Goal: Book appointment/travel/reservation

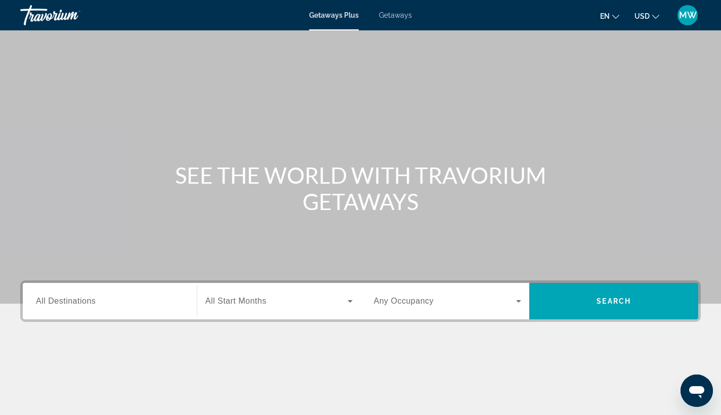
click at [390, 16] on span "Getaways" at bounding box center [395, 15] width 33 height 8
click at [134, 297] on input "Destination All Destinations" at bounding box center [110, 301] width 148 height 12
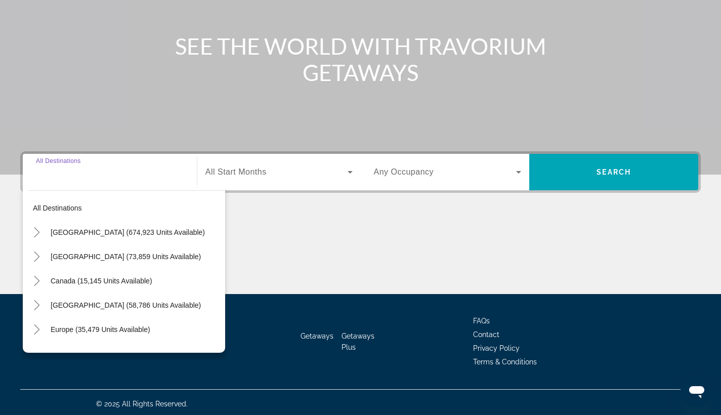
scroll to position [132, 0]
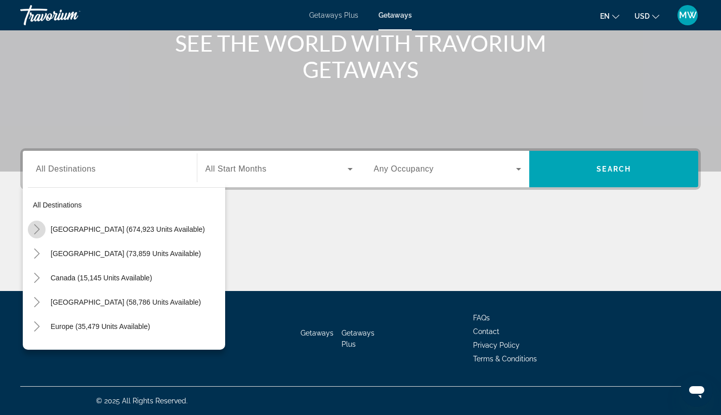
click at [37, 225] on icon "Toggle United States (674,923 units available)" at bounding box center [37, 229] width 10 height 10
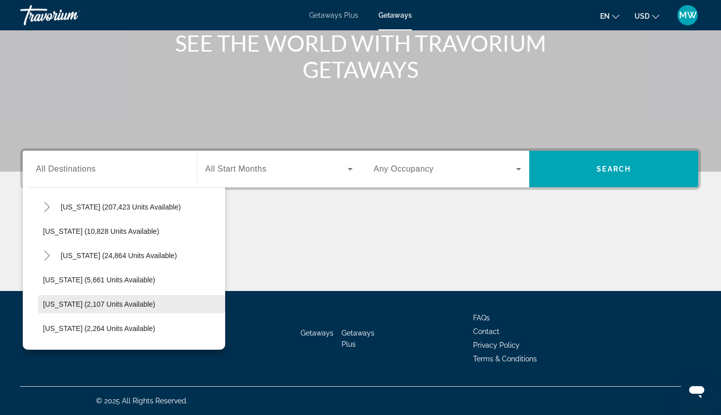
scroll to position [190, 0]
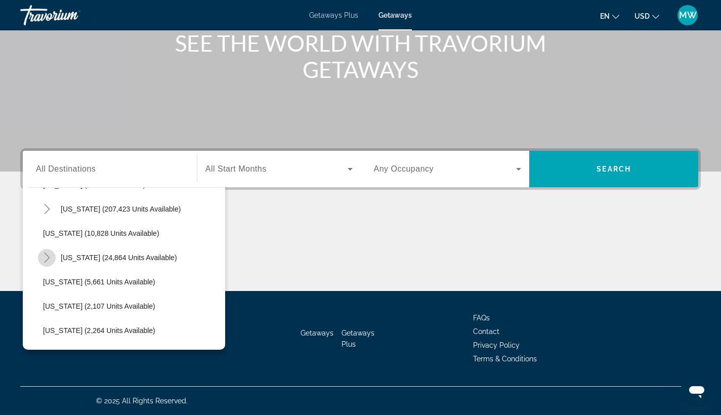
click at [46, 252] on mat-icon "Toggle Hawaii (24,864 units available)" at bounding box center [47, 258] width 18 height 18
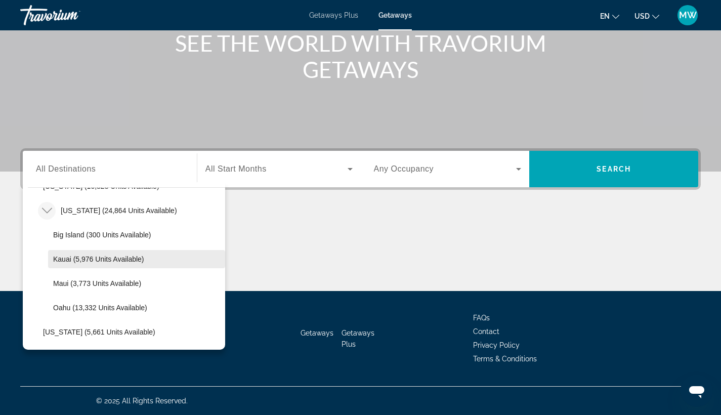
scroll to position [237, 0]
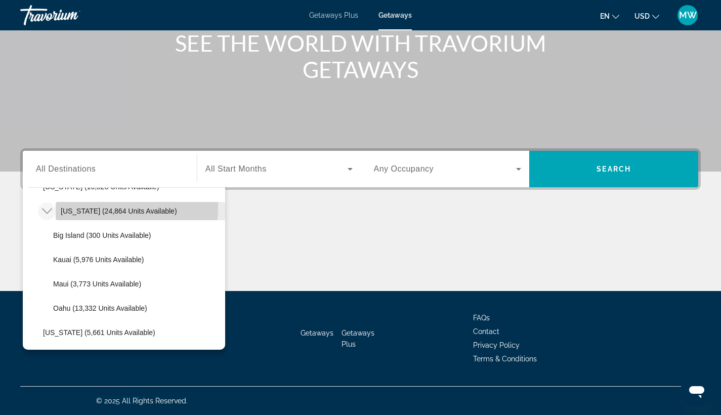
click at [82, 207] on span "[US_STATE] (24,864 units available)" at bounding box center [119, 211] width 116 height 8
type input "**********"
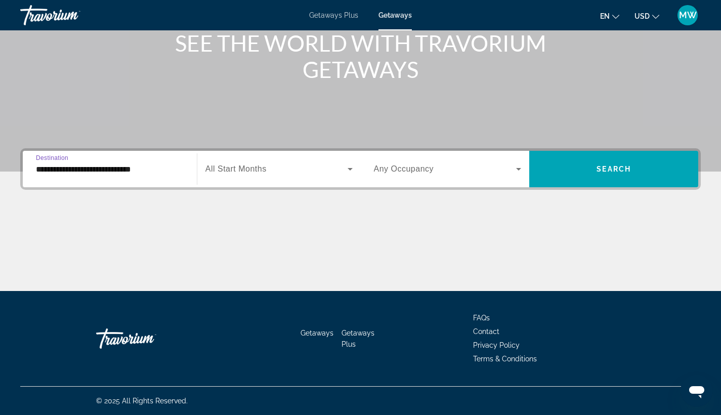
click at [318, 167] on span "Search widget" at bounding box center [276, 169] width 142 height 12
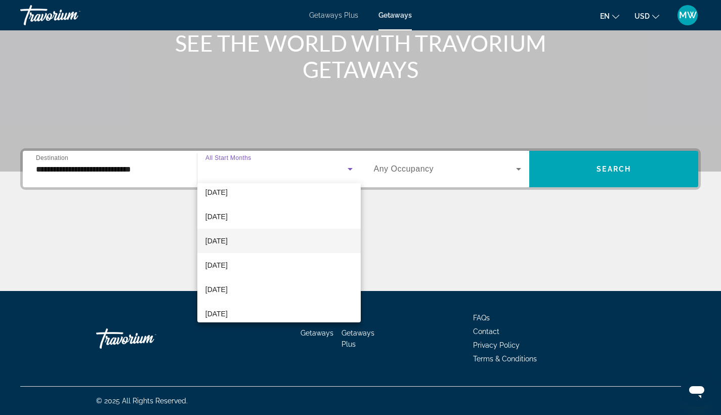
scroll to position [84, 0]
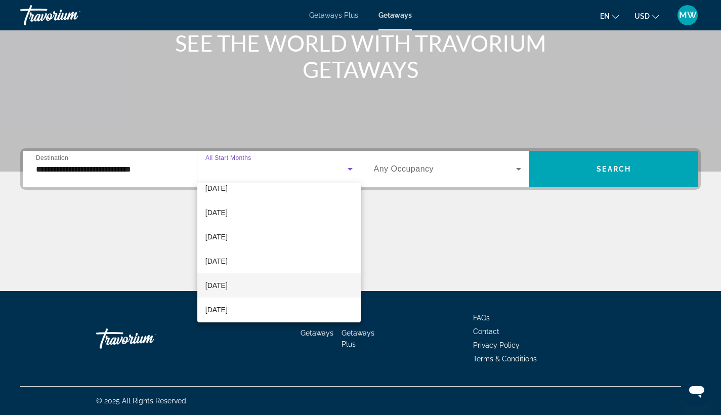
click at [264, 287] on mat-option "[DATE]" at bounding box center [278, 285] width 163 height 24
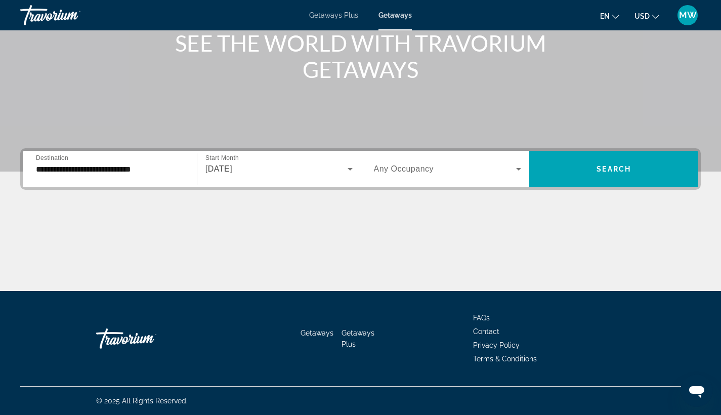
click at [458, 162] on div "Search widget" at bounding box center [448, 169] width 148 height 28
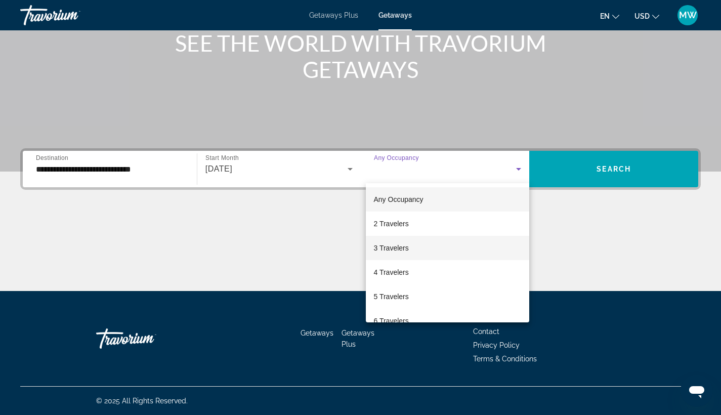
click at [424, 247] on mat-option "3 Travelers" at bounding box center [448, 248] width 164 height 24
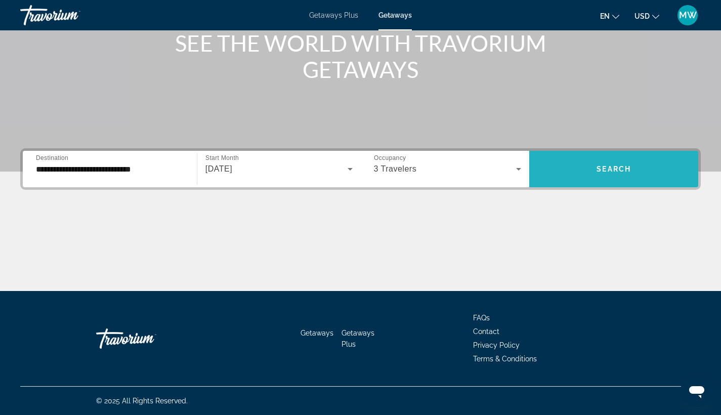
click at [613, 166] on span "Search" at bounding box center [613, 169] width 34 height 8
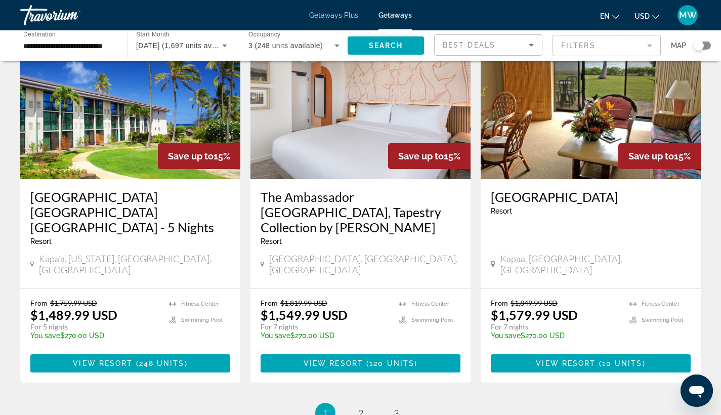
scroll to position [1204, 0]
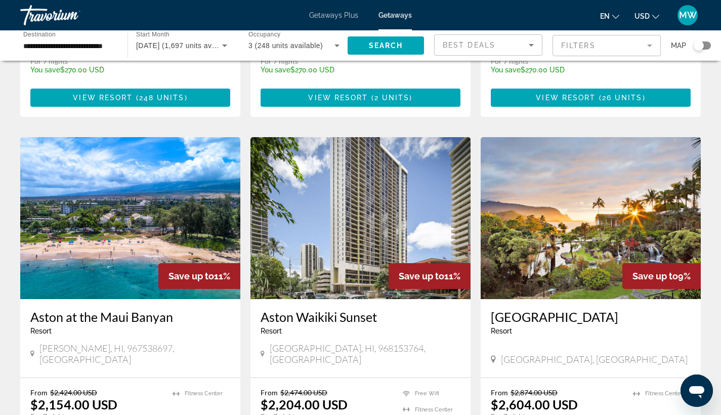
scroll to position [1084, 0]
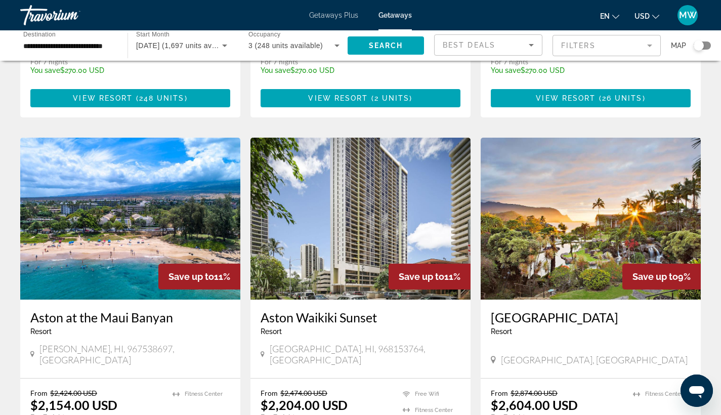
click at [633, 138] on img "Main content" at bounding box center [591, 219] width 220 height 162
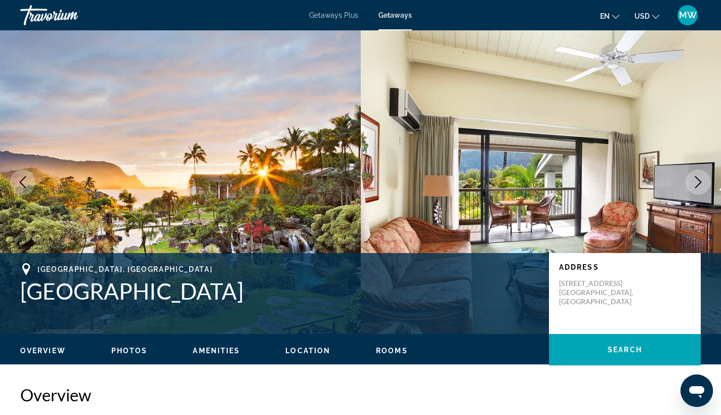
click at [695, 181] on icon "Next image" at bounding box center [698, 182] width 12 height 12
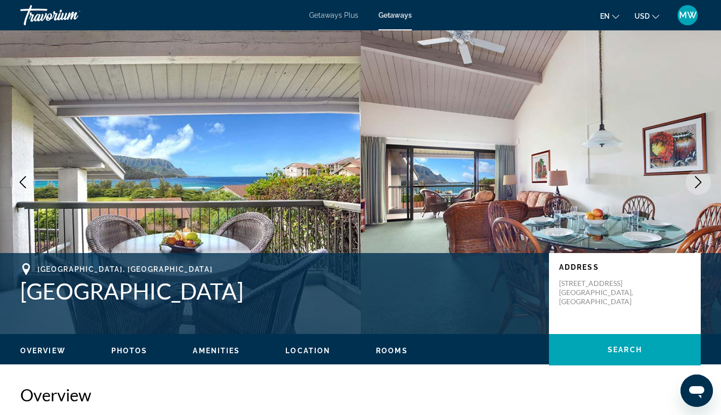
click at [695, 181] on icon "Next image" at bounding box center [698, 182] width 12 height 12
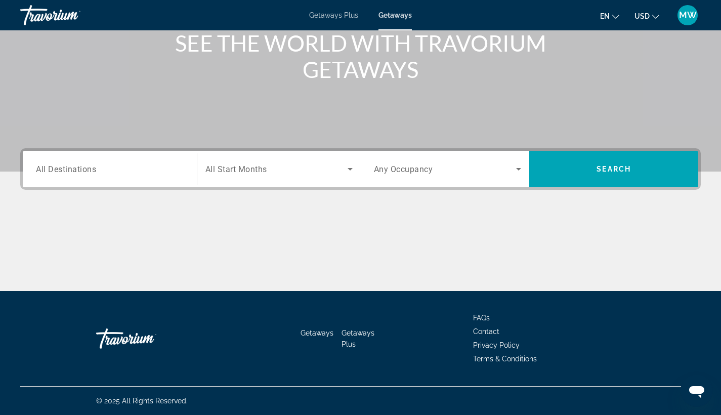
scroll to position [132, 0]
click at [62, 166] on span "All Destinations" at bounding box center [66, 169] width 60 height 10
click at [62, 166] on input "Destination All Destinations" at bounding box center [110, 169] width 148 height 12
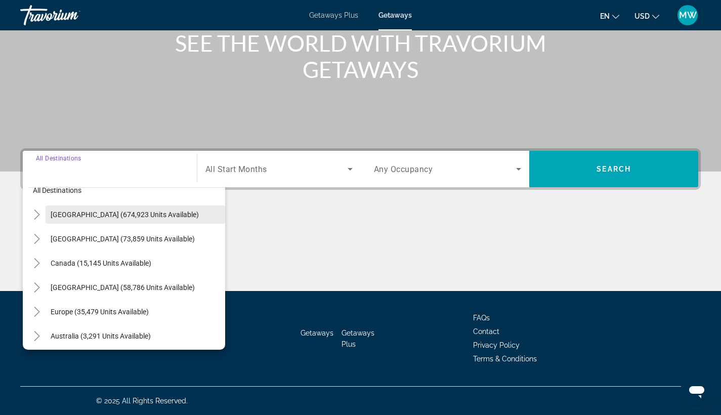
scroll to position [15, 0]
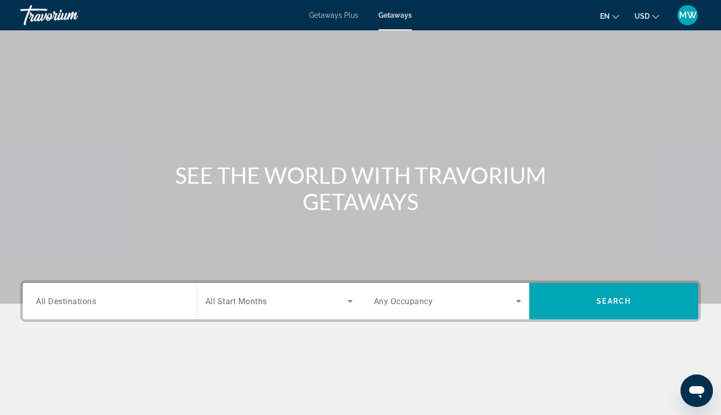
click at [124, 305] on input "Destination All Destinations" at bounding box center [110, 301] width 148 height 12
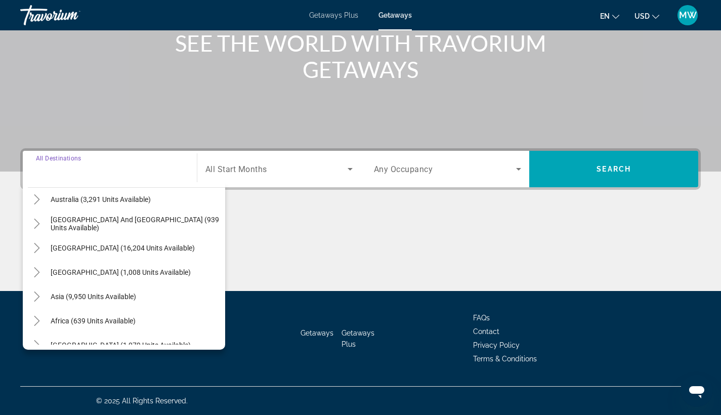
scroll to position [152, 0]
click at [35, 266] on mat-icon "Toggle Central America (1,008 units available)" at bounding box center [37, 272] width 18 height 18
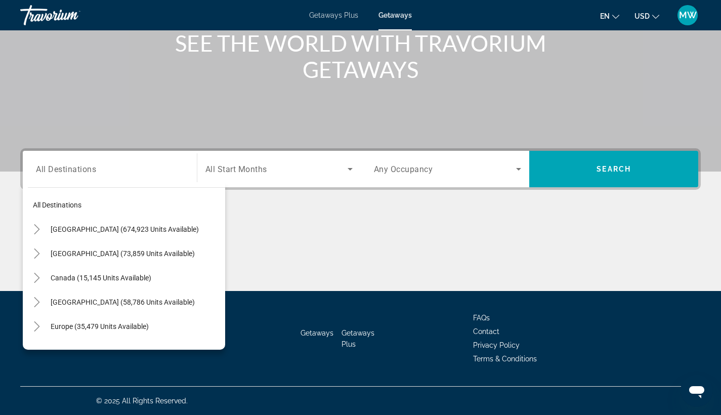
scroll to position [0, 0]
click at [35, 226] on icon "Toggle United States (674,923 units available)" at bounding box center [37, 229] width 6 height 10
click at [37, 226] on icon "Toggle United States (674,923 units available)" at bounding box center [37, 229] width 10 height 10
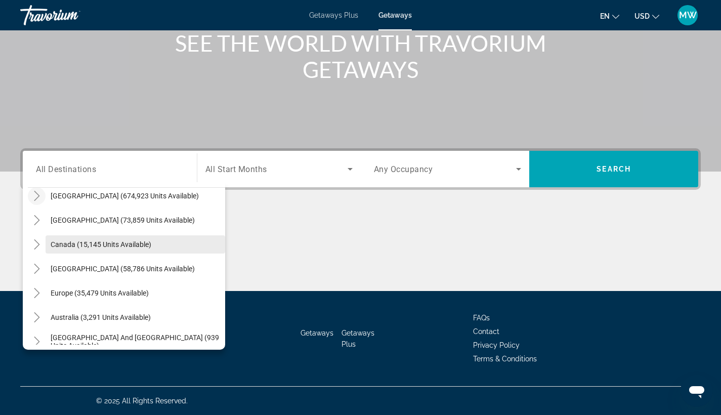
scroll to position [34, 0]
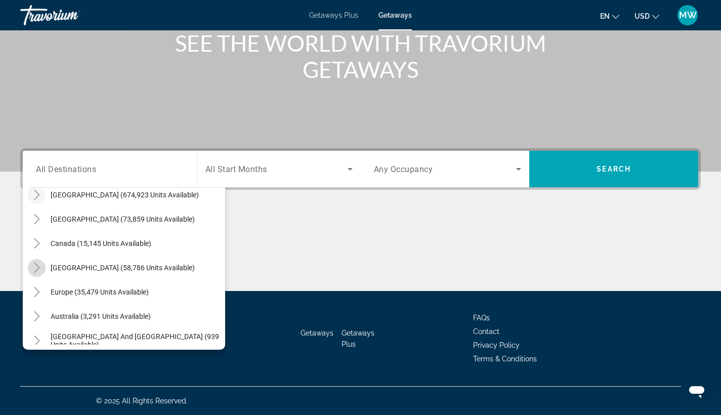
click at [34, 264] on icon "Toggle Caribbean & Atlantic Islands (58,786 units available)" at bounding box center [37, 268] width 10 height 10
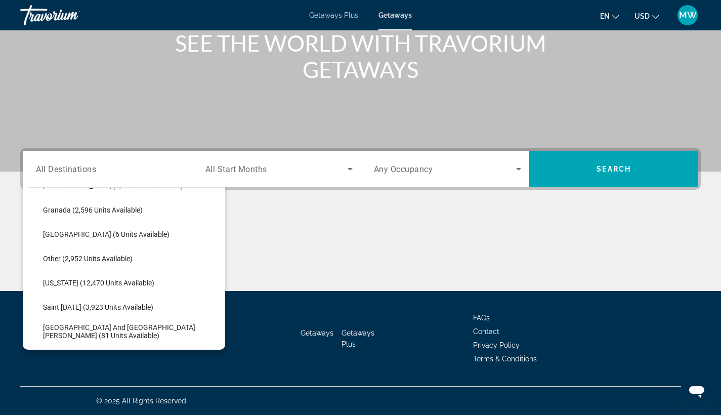
scroll to position [240, 0]
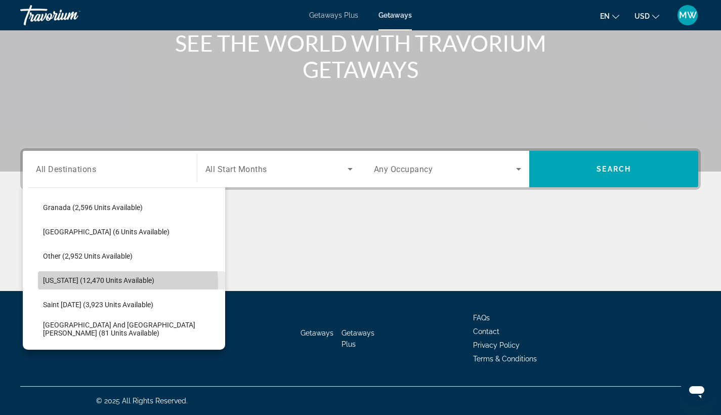
click at [99, 284] on span "[US_STATE] (12,470 units available)" at bounding box center [98, 280] width 111 height 8
type input "**********"
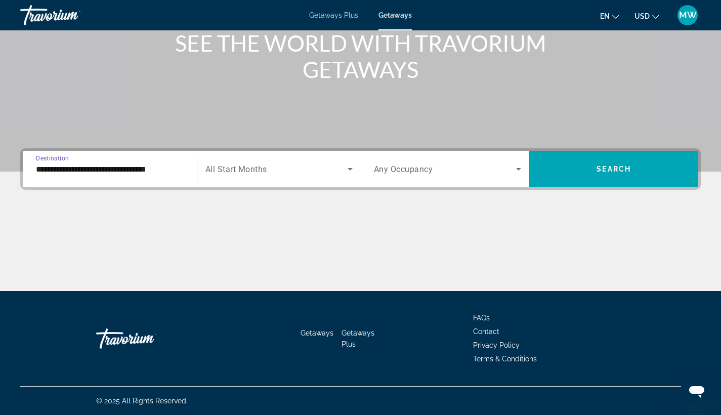
click at [299, 171] on span "Search widget" at bounding box center [276, 169] width 142 height 12
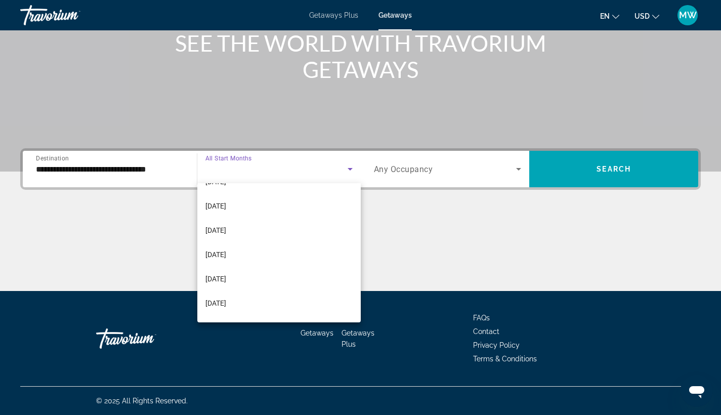
scroll to position [121, 0]
click at [226, 251] on span "[DATE]" at bounding box center [215, 248] width 21 height 12
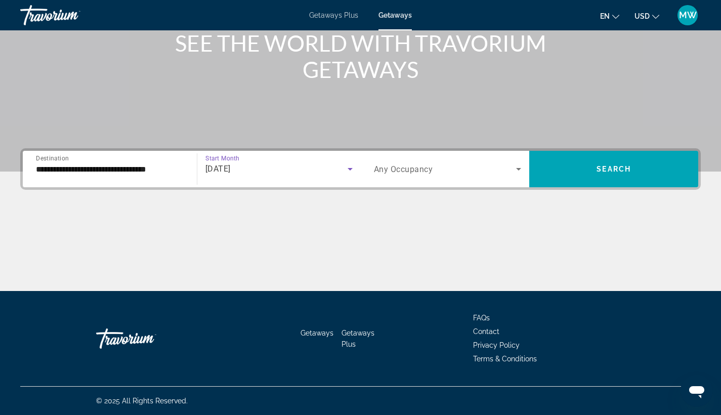
click at [493, 165] on span "Search widget" at bounding box center [445, 169] width 143 height 12
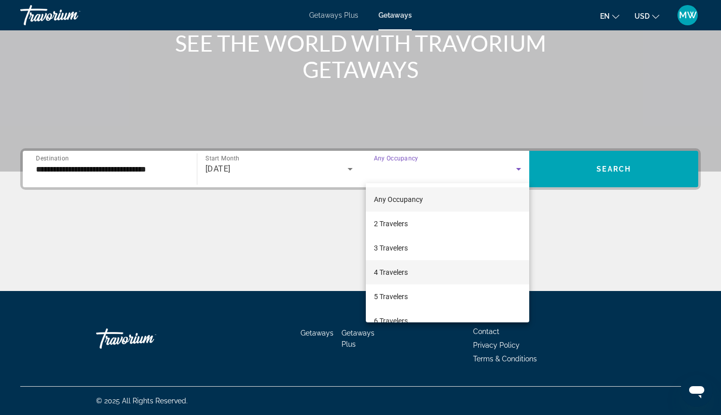
click at [435, 270] on mat-option "4 Travelers" at bounding box center [448, 272] width 164 height 24
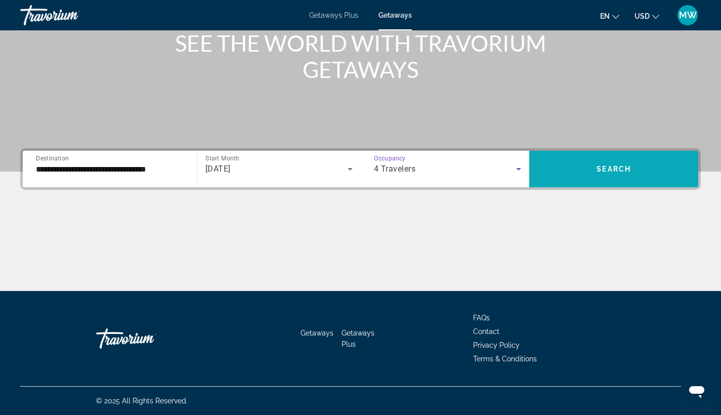
click at [591, 155] on span "Search widget" at bounding box center [613, 169] width 169 height 36
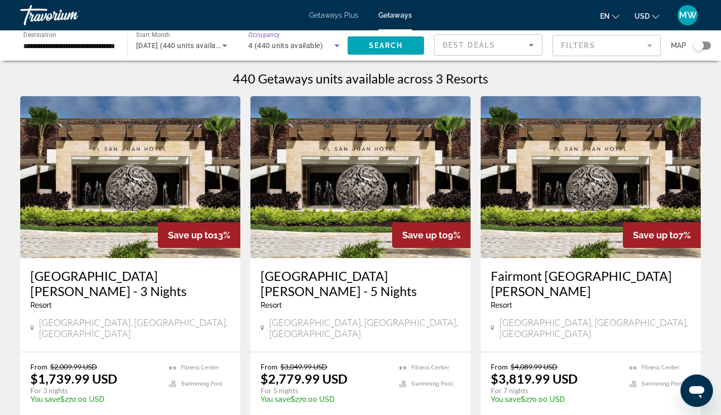
click at [309, 42] on span "4 (440 units available)" at bounding box center [285, 45] width 74 height 8
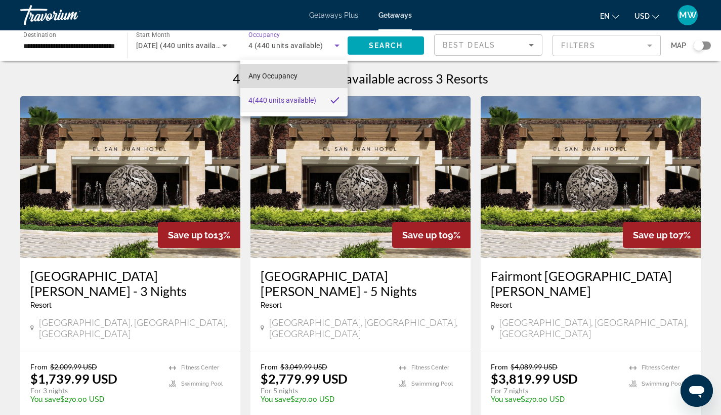
click at [289, 77] on span "Any Occupancy" at bounding box center [272, 76] width 49 height 8
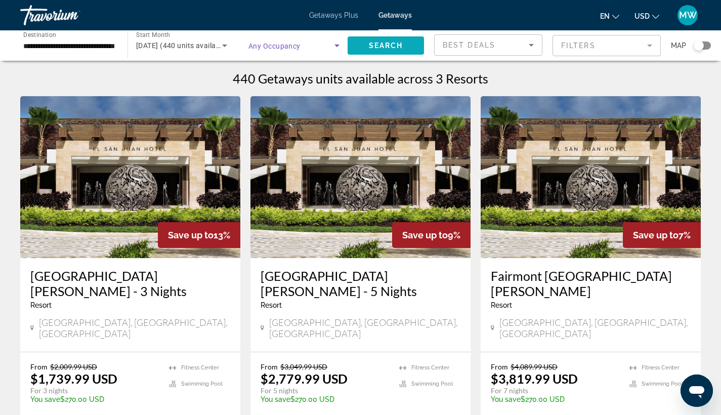
click at [369, 43] on span "Search" at bounding box center [386, 45] width 34 height 8
click at [354, 158] on img "Main content" at bounding box center [360, 177] width 220 height 162
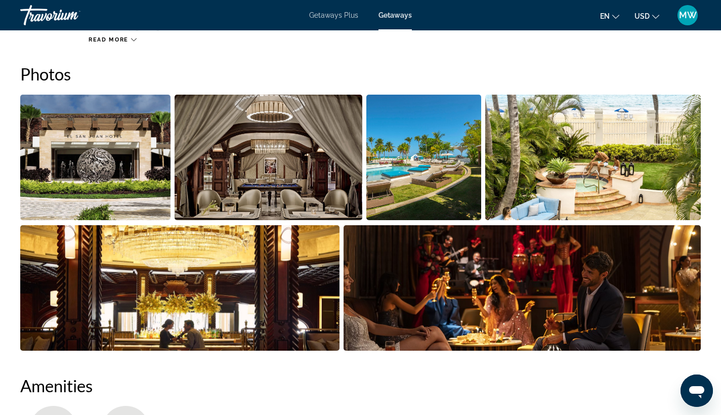
scroll to position [261, 0]
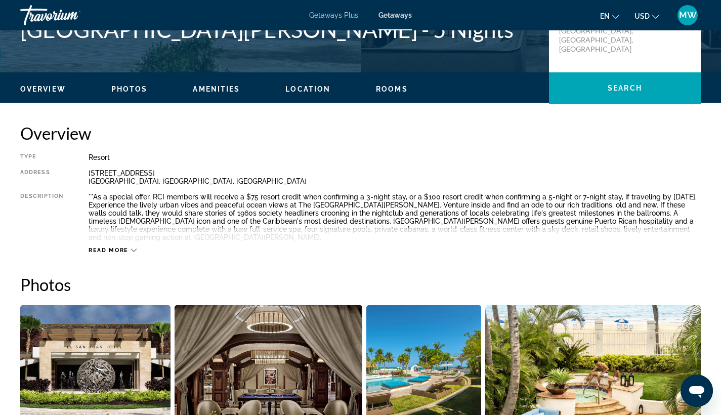
click at [389, 87] on span "Rooms" at bounding box center [392, 89] width 32 height 8
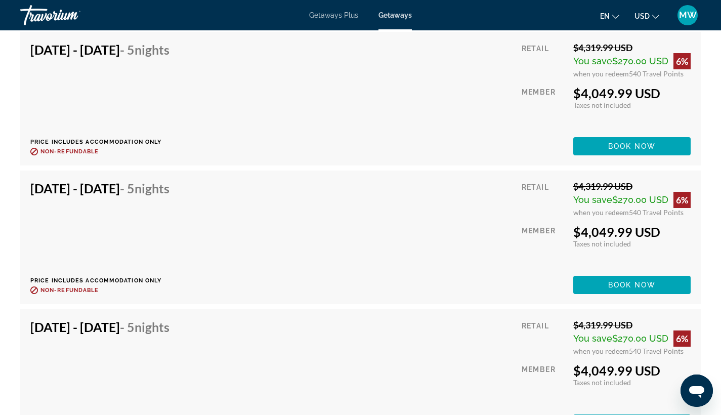
scroll to position [3696, 0]
